Goal: Information Seeking & Learning: Learn about a topic

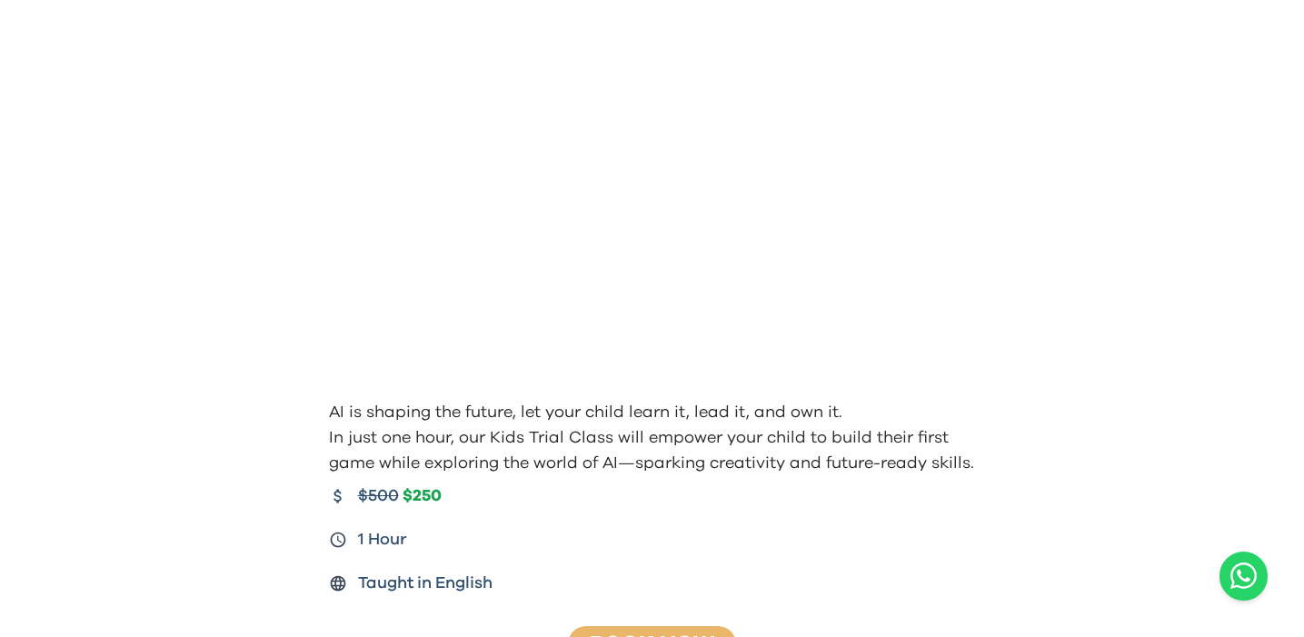
scroll to position [162, 0]
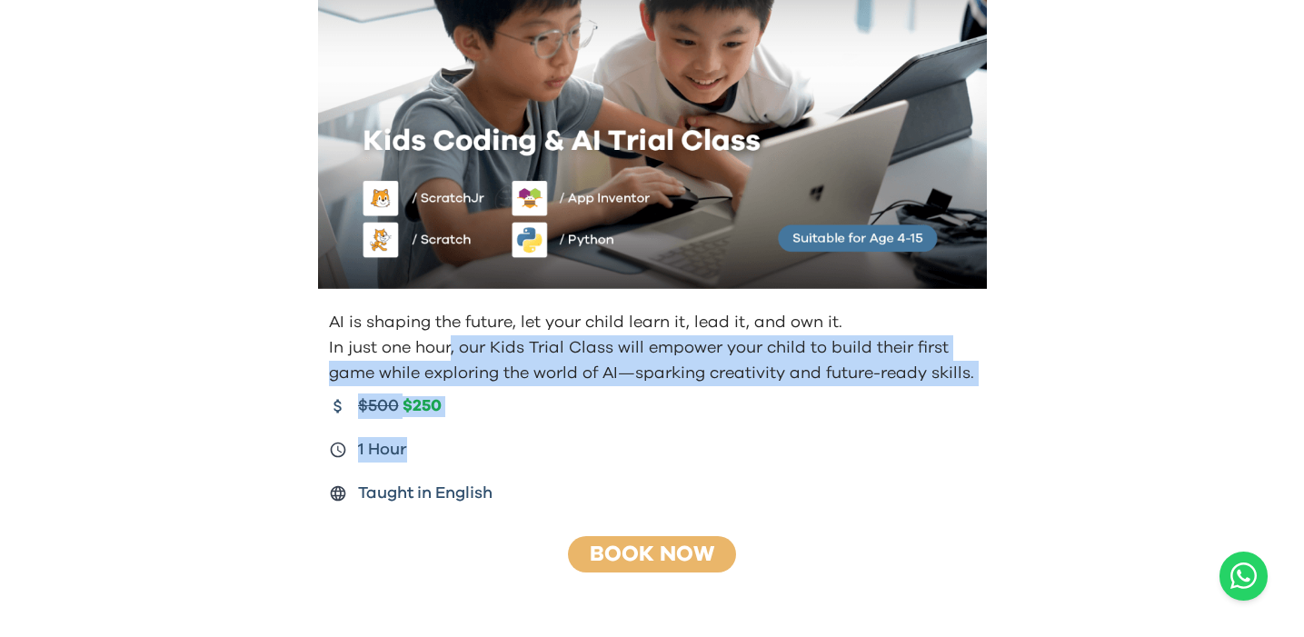
drag, startPoint x: 448, startPoint y: 353, endPoint x: 554, endPoint y: 469, distance: 157.6
click at [554, 469] on div "AI is shaping the future, let your child learn it, lead it, and own it. In just…" at bounding box center [653, 408] width 698 height 211
click at [554, 469] on div "$500 $250 1 Hour Taught in English" at bounding box center [654, 449] width 651 height 113
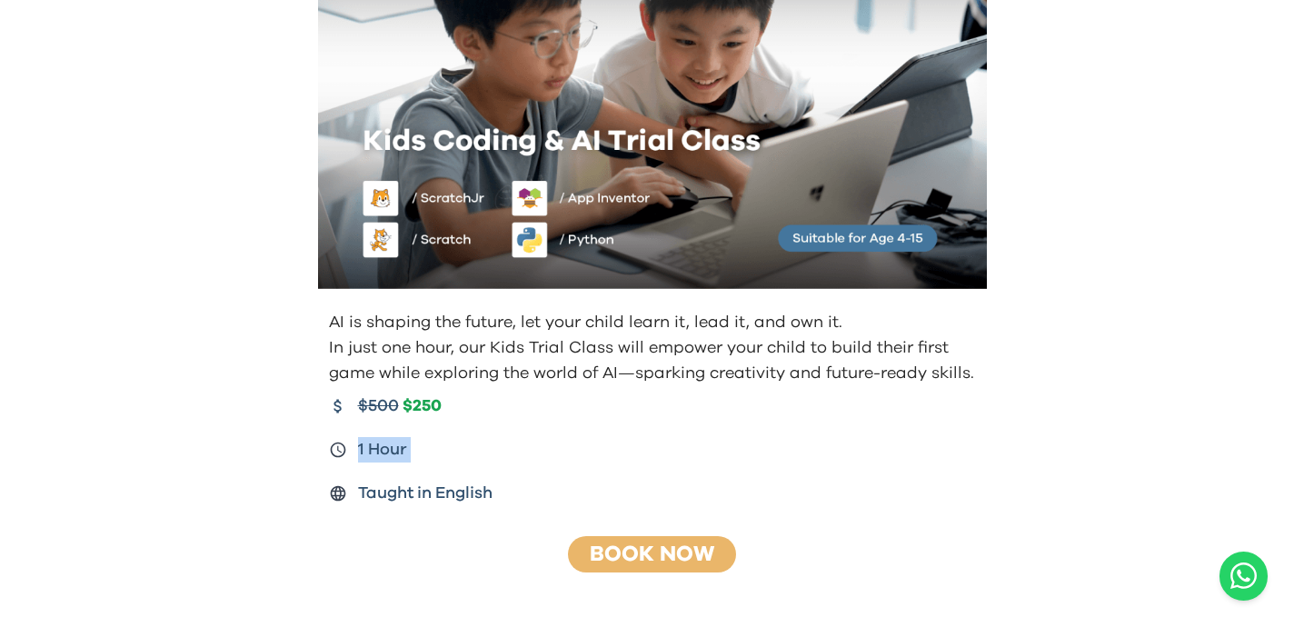
drag, startPoint x: 556, startPoint y: 475, endPoint x: 561, endPoint y: 381, distance: 94.6
click at [561, 381] on div "AI is shaping the future, let your child learn it, lead it, and own it. In just…" at bounding box center [653, 408] width 698 height 211
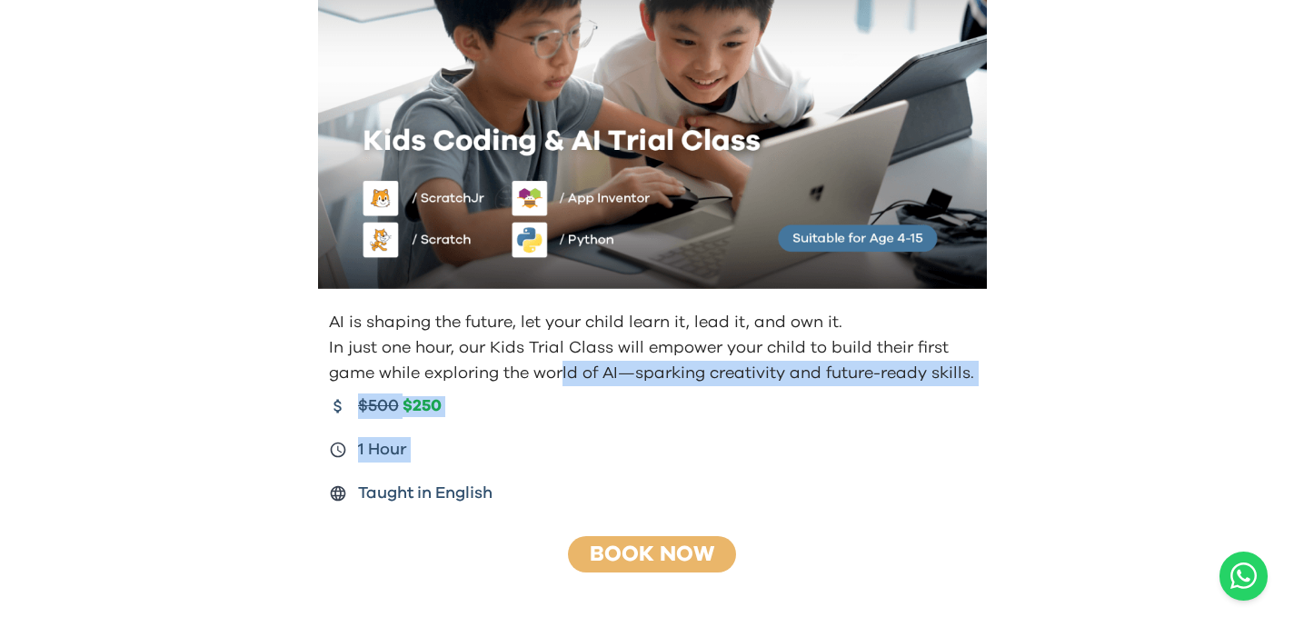
click at [561, 380] on p "In just one hour, our Kids Trial Class will empower your child to build their f…" at bounding box center [654, 360] width 651 height 51
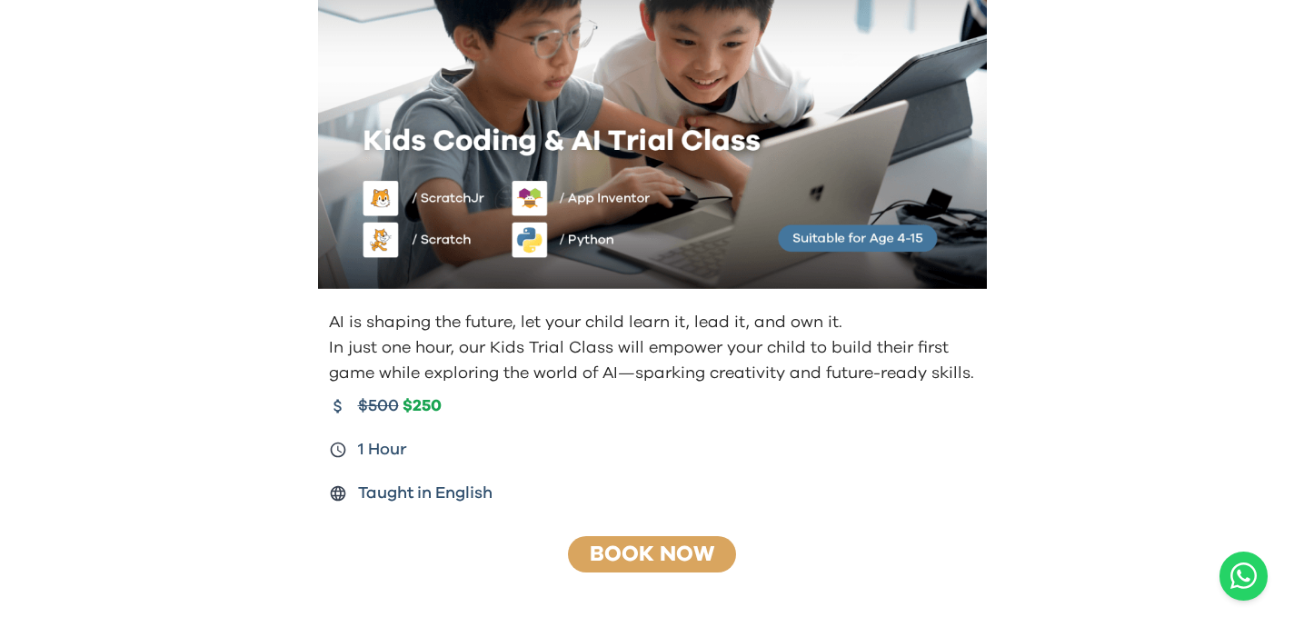
click at [651, 552] on link "Book Now" at bounding box center [652, 554] width 124 height 22
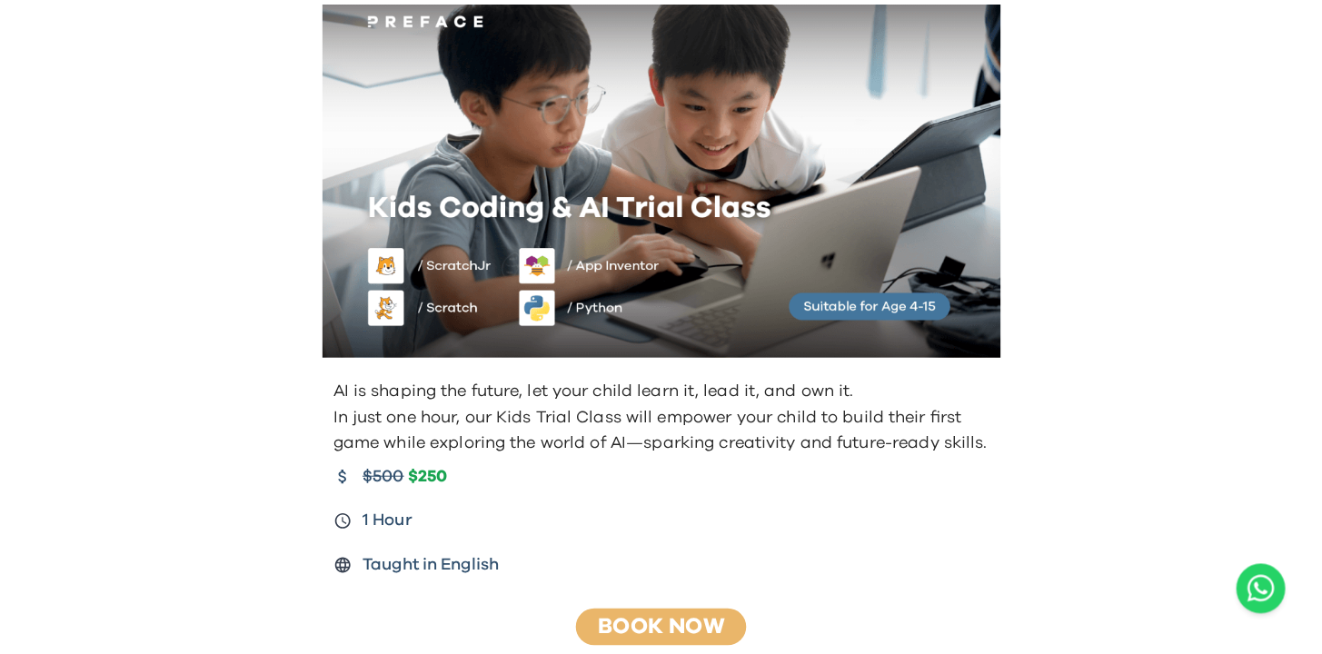
scroll to position [0, 0]
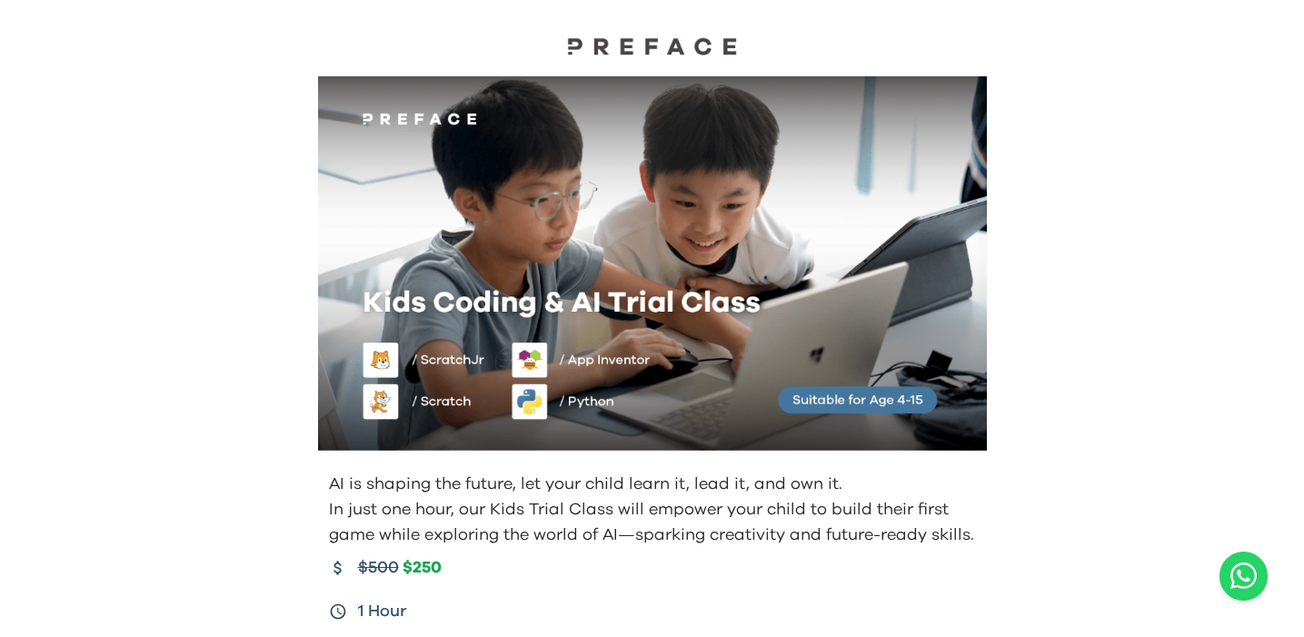
click at [570, 44] on img at bounding box center [653, 45] width 182 height 19
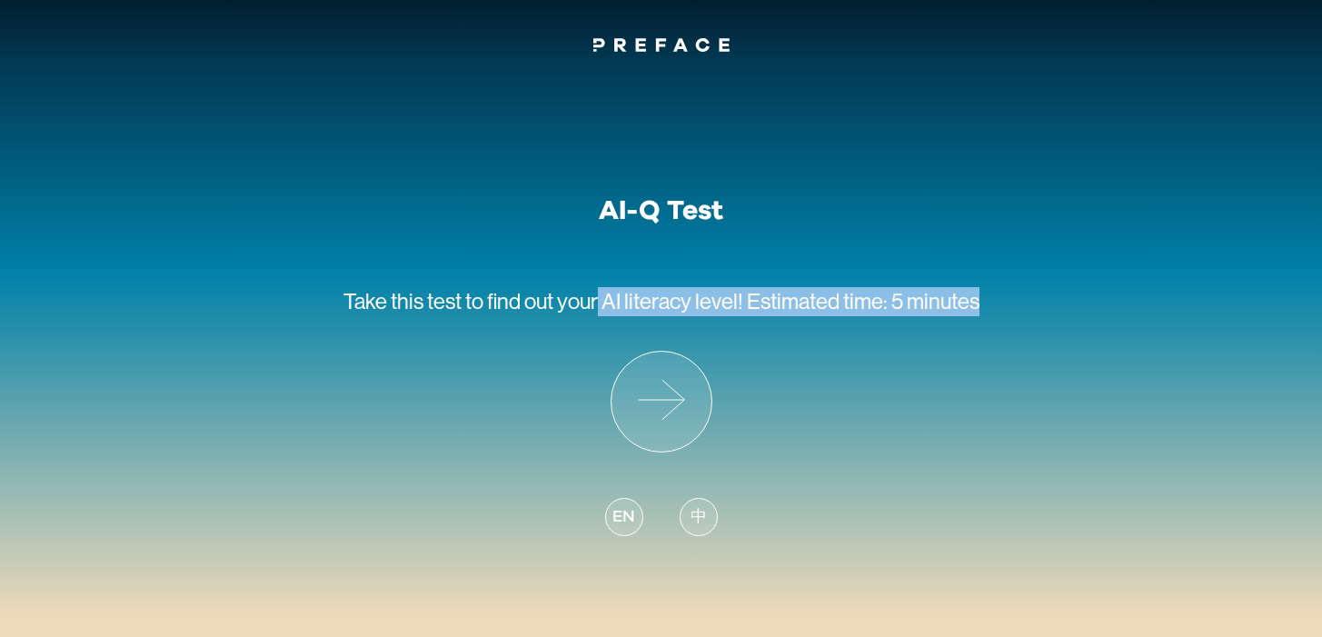
drag, startPoint x: 596, startPoint y: 304, endPoint x: 858, endPoint y: 461, distance: 305.3
click at [858, 461] on div "AI-Q Test Take this test to find out your AI literacy level! Estimated time: 5 …" at bounding box center [662, 377] width 636 height 367
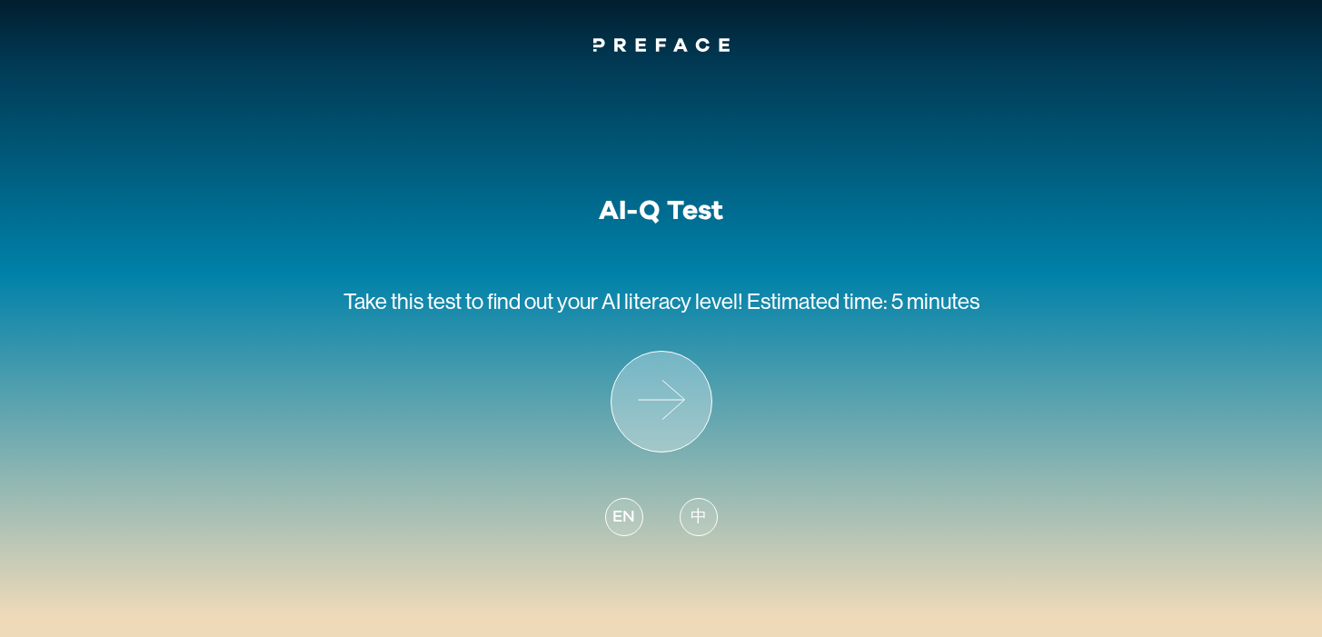
click at [705, 408] on icon at bounding box center [662, 402] width 100 height 100
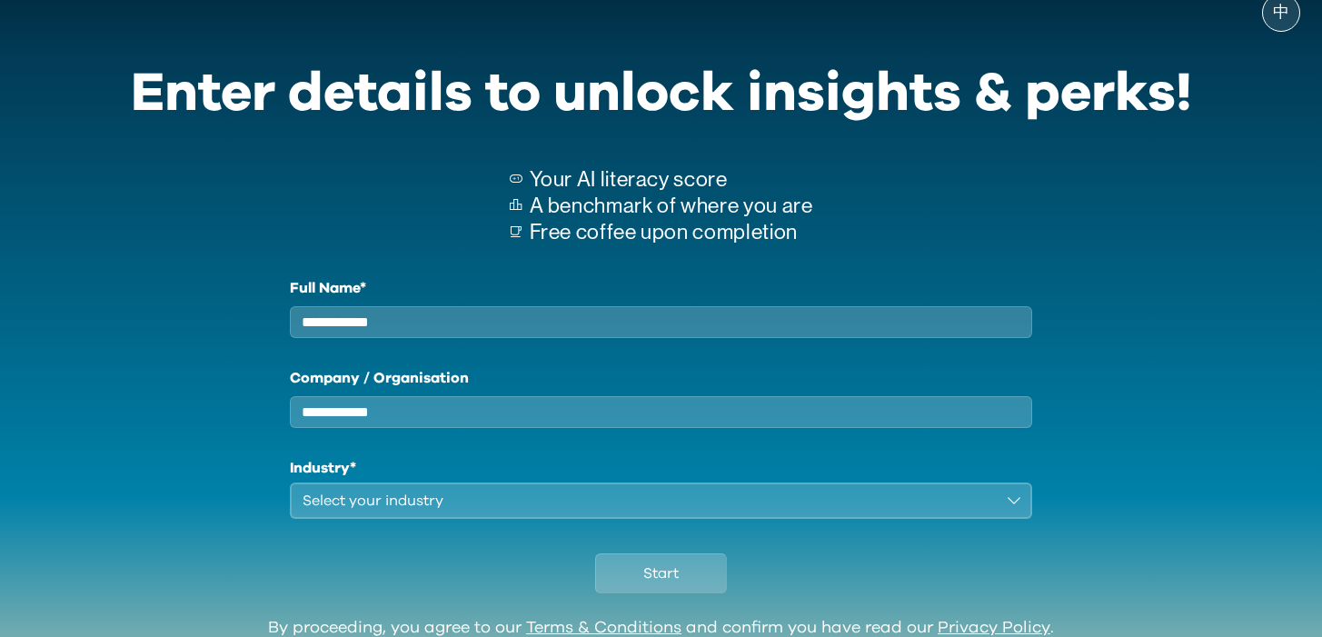
scroll to position [32, 0]
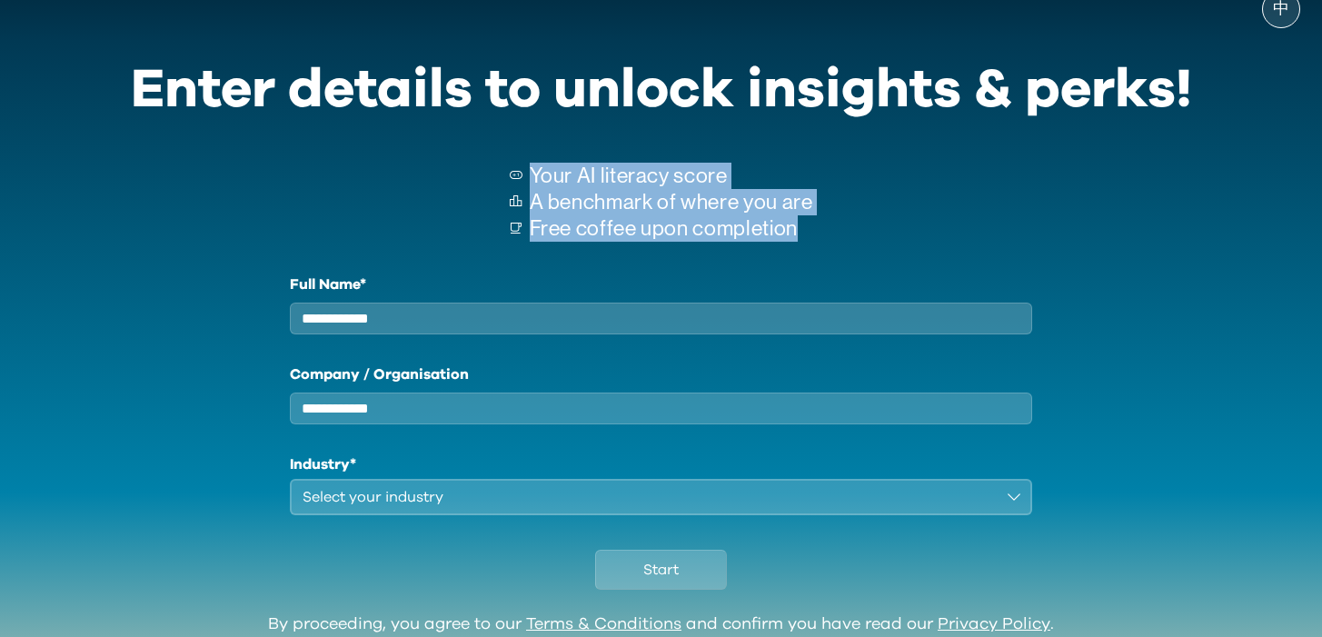
drag, startPoint x: 595, startPoint y: 126, endPoint x: 859, endPoint y: 275, distance: 302.8
click at [859, 275] on div "Enter details to unlock insights & perks! Your AI literacy score A benchmark of…" at bounding box center [661, 323] width 1105 height 583
click at [859, 275] on label "Full Name*" at bounding box center [661, 285] width 743 height 22
click at [859, 303] on input "Full Name*" at bounding box center [661, 319] width 743 height 32
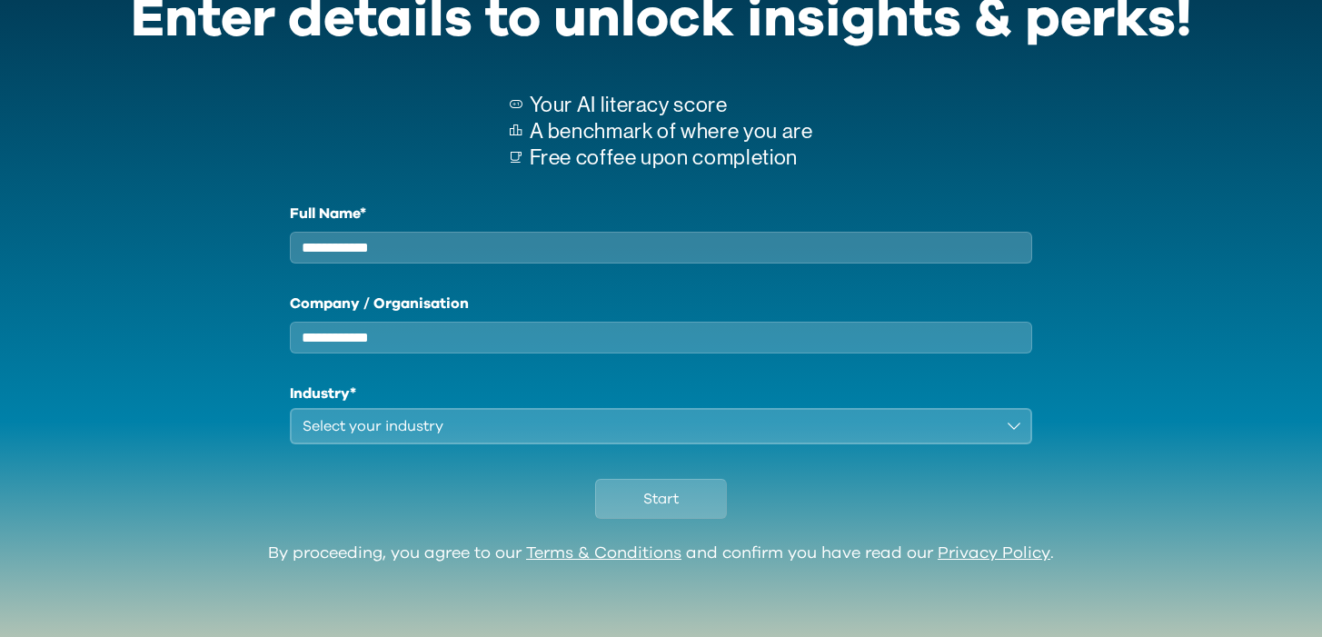
scroll to position [0, 0]
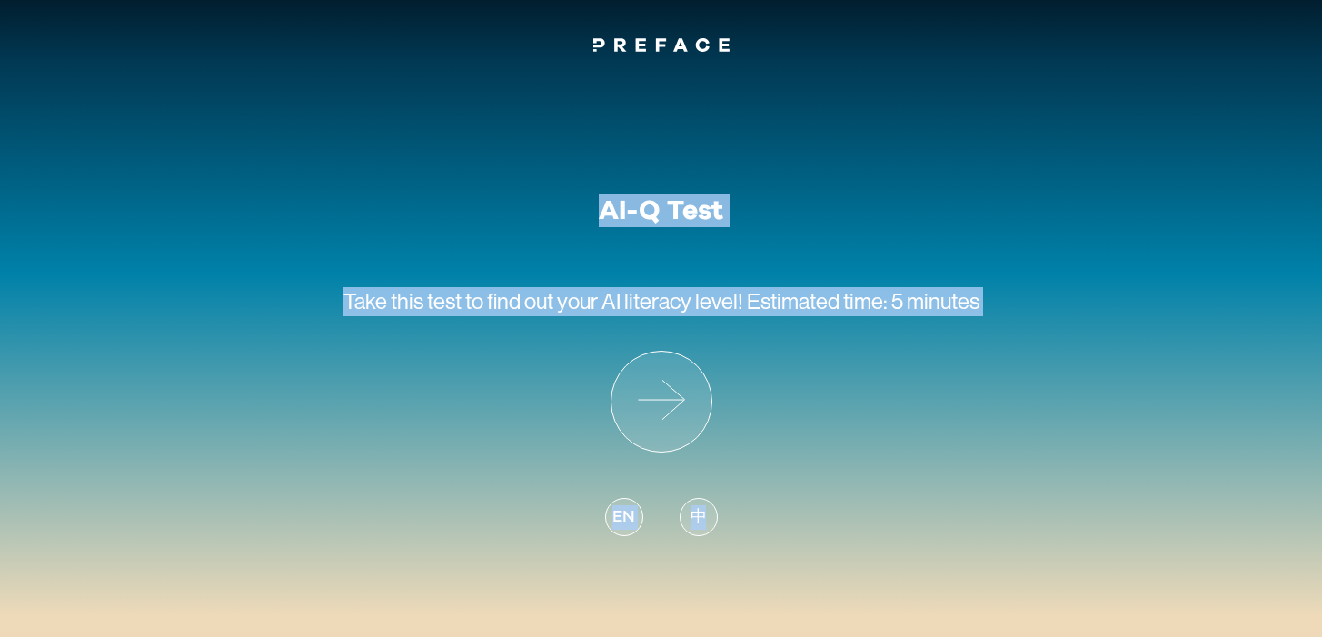
drag, startPoint x: 726, startPoint y: 174, endPoint x: 928, endPoint y: 622, distance: 492.2
click at [928, 622] on div "AI-Q Test Take this test to find out your AI literacy level! Estimated time: 5 …" at bounding box center [661, 318] width 1322 height 637
drag, startPoint x: 929, startPoint y: 556, endPoint x: 593, endPoint y: 174, distance: 508.7
click at [599, 180] on div "AI-Q Test Take this test to find out your AI literacy level! Estimated time: 5 …" at bounding box center [661, 309] width 687 height 503
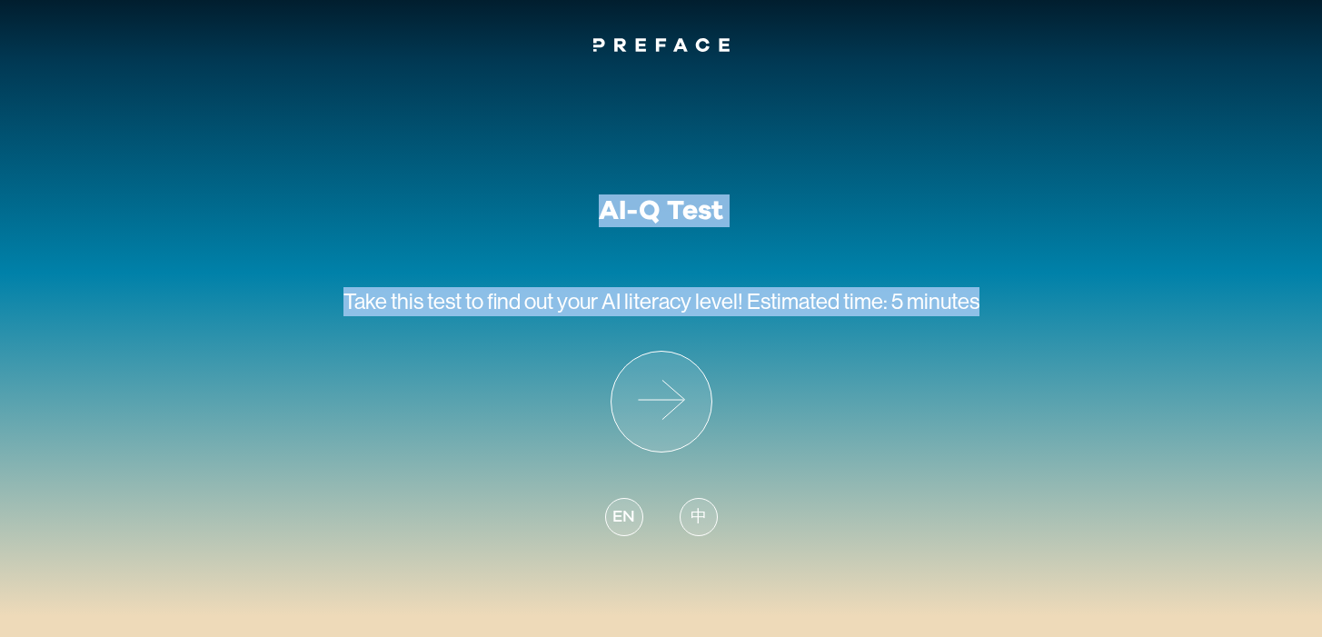
click at [593, 174] on div "AI-Q Test Take this test to find out your AI literacy level! Estimated time: 5 …" at bounding box center [661, 309] width 687 height 503
drag, startPoint x: 568, startPoint y: 181, endPoint x: 836, endPoint y: 578, distance: 479.1
click at [836, 578] on div "AI-Q Test Take this test to find out your AI literacy level! Estimated time: 5 …" at bounding box center [661, 318] width 1322 height 637
drag, startPoint x: 626, startPoint y: 204, endPoint x: 819, endPoint y: 345, distance: 239.2
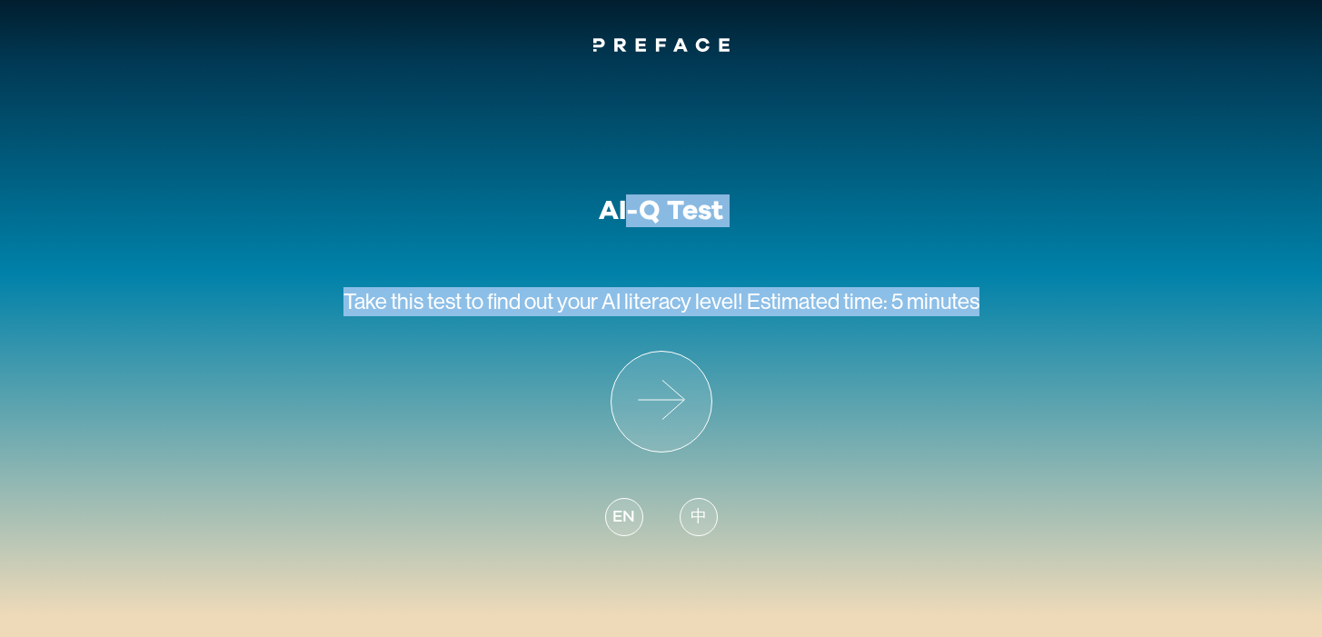
click at [820, 348] on div "AI-Q Test Take this test to find out your AI literacy level! Estimated time: 5 …" at bounding box center [662, 377] width 636 height 367
click at [819, 345] on p "Take this test to find out your AI literacy level! Estimated time: 5 minutes" at bounding box center [662, 289] width 636 height 124
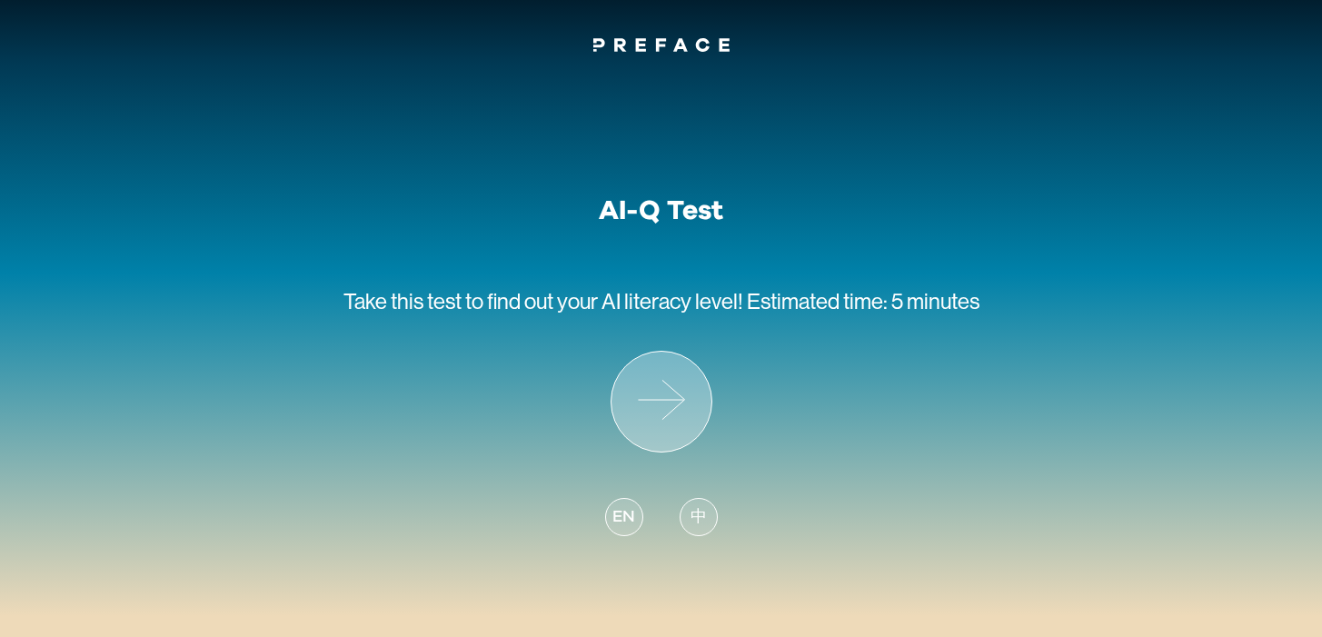
click at [651, 420] on icon at bounding box center [662, 402] width 100 height 100
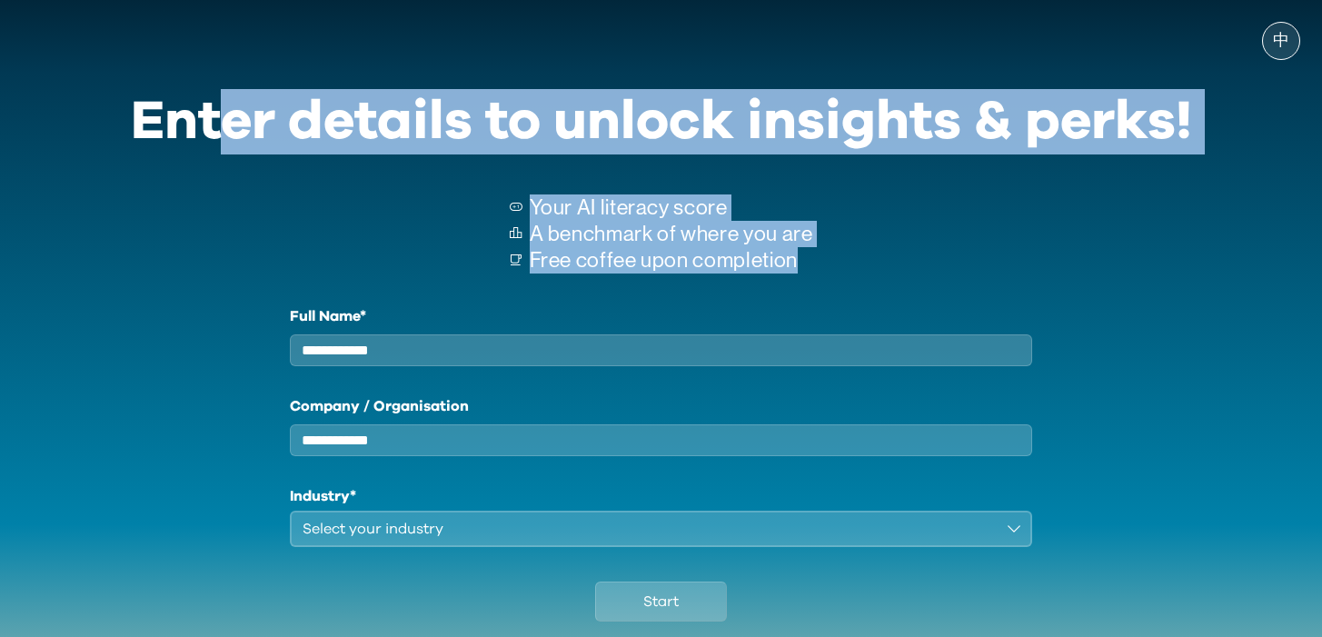
drag, startPoint x: 224, startPoint y: 92, endPoint x: 861, endPoint y: 274, distance: 663.6
click at [861, 274] on div "Enter details to unlock insights & perks! Your AI literacy score A benchmark of…" at bounding box center [661, 355] width 1105 height 583
click at [861, 274] on div "Your AI literacy score A benchmark of where you are Free coffee upon completion" at bounding box center [661, 235] width 1061 height 140
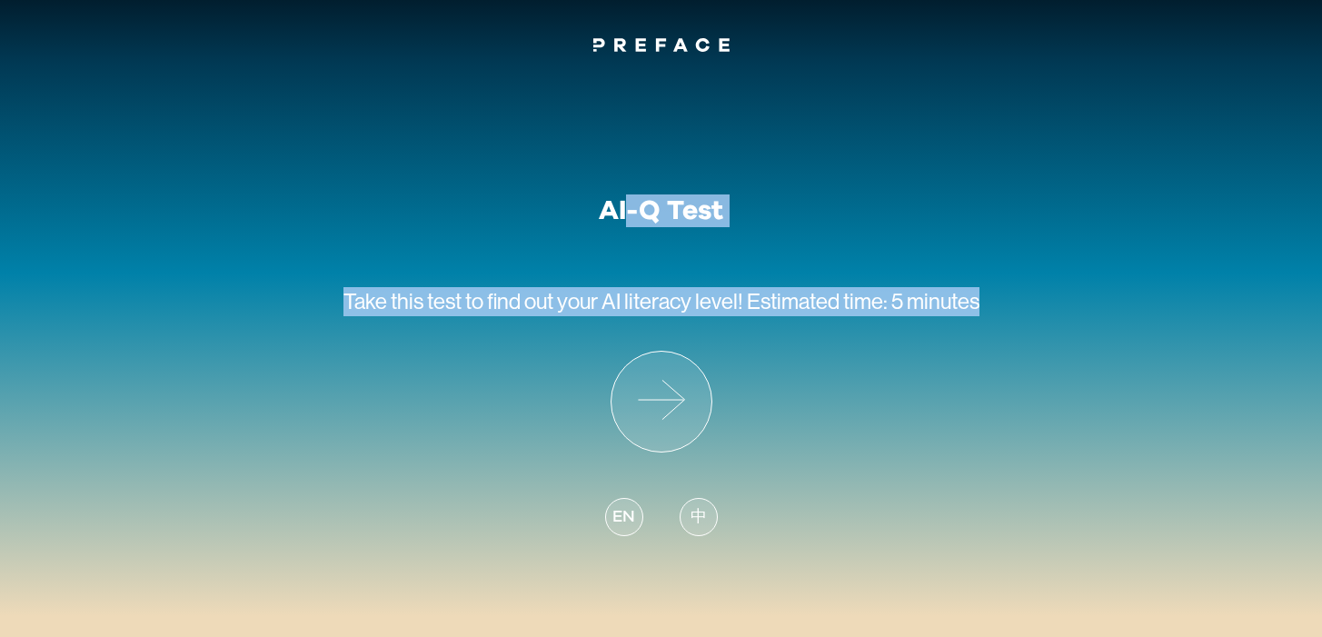
drag, startPoint x: 625, startPoint y: 214, endPoint x: 869, endPoint y: 363, distance: 285.5
click at [869, 363] on div "AI-Q Test Take this test to find out your AI literacy level! Estimated time: 5 …" at bounding box center [662, 377] width 636 height 367
drag, startPoint x: 905, startPoint y: 348, endPoint x: 513, endPoint y: 36, distance: 500.6
click at [513, 36] on div "AI-Q Test Take this test to find out your AI literacy level! Estimated time: 5 …" at bounding box center [661, 318] width 1322 height 637
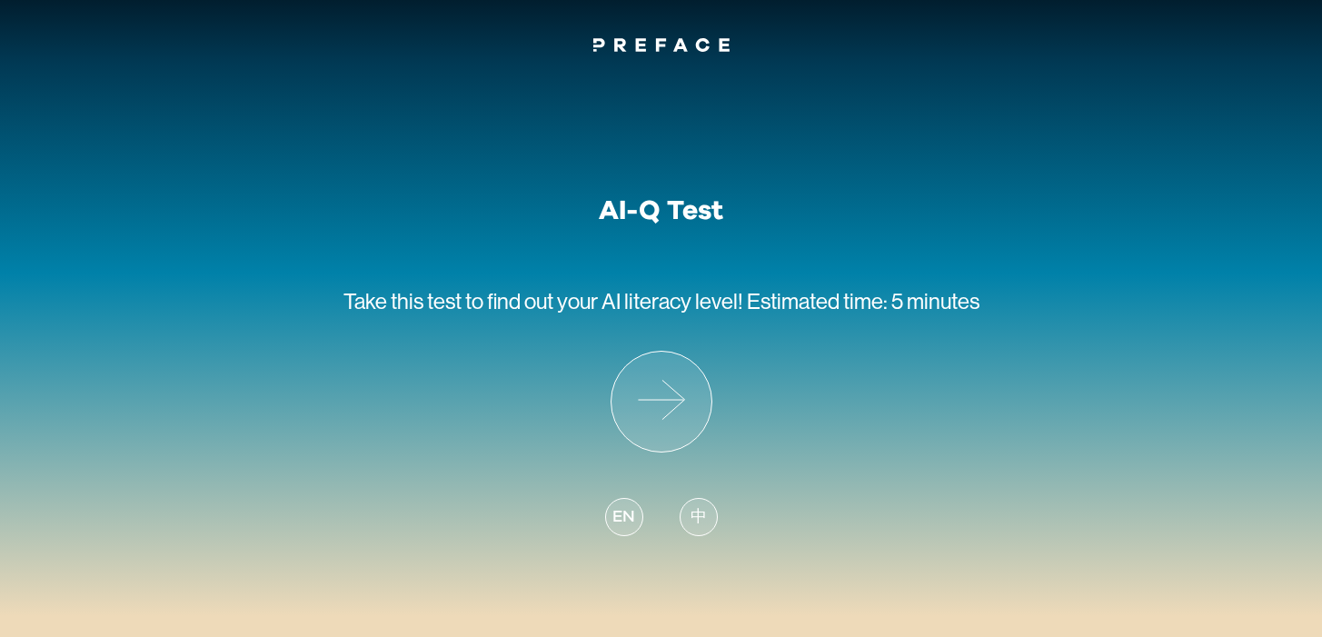
click at [513, 36] on div at bounding box center [661, 47] width 1322 height 22
